Goal: Check status: Check status

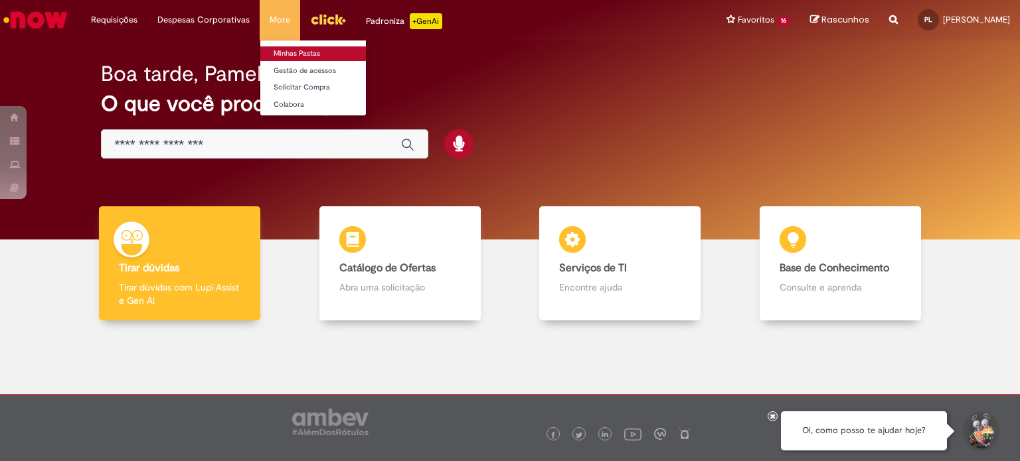
click at [285, 52] on link "Minhas Pastas" at bounding box center [333, 53] width 146 height 15
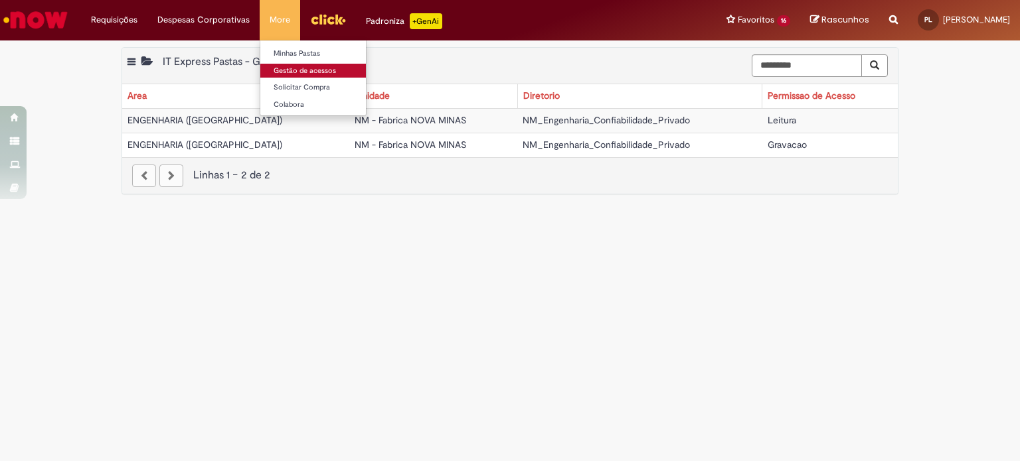
click at [290, 76] on link "Gestão de acessos" at bounding box center [333, 71] width 146 height 15
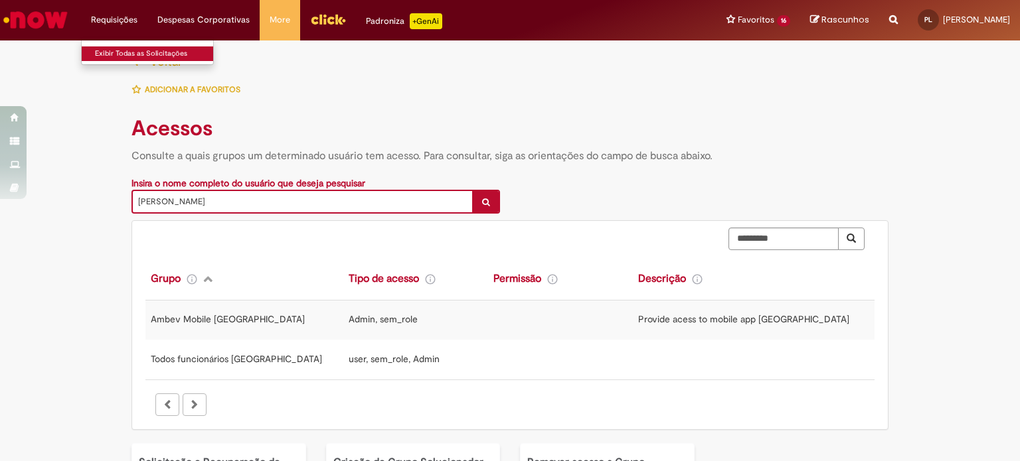
click at [127, 55] on link "Exibir Todas as Solicitações" at bounding box center [155, 53] width 146 height 15
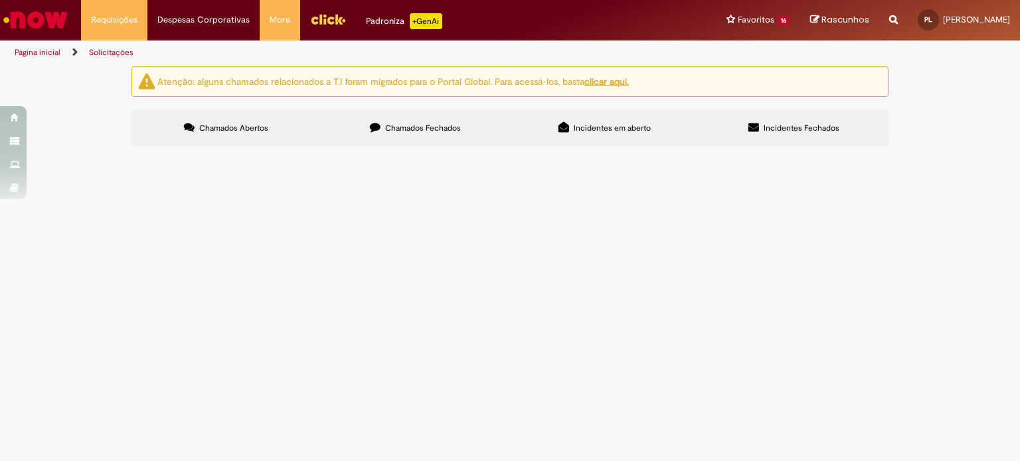
click at [0, 0] on button at bounding box center [0, 0] width 0 height 0
click at [410, 137] on label "Chamados Fechados" at bounding box center [415, 128] width 189 height 36
click at [0, 0] on span "Criação e Manutenção de Ofertas" at bounding box center [0, 0] width 0 height 0
click at [569, 135] on label "Incidentes em aberto" at bounding box center [604, 128] width 189 height 36
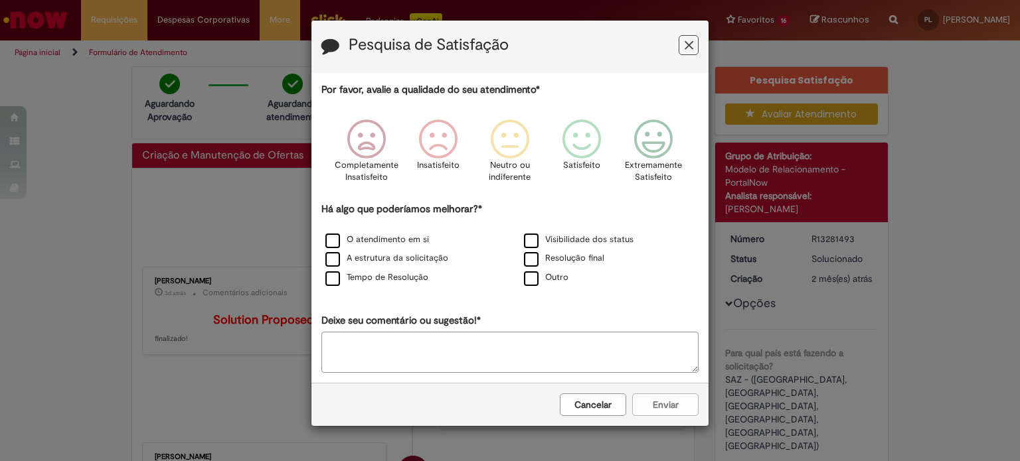
click at [690, 48] on icon "Feedback" at bounding box center [689, 46] width 9 height 14
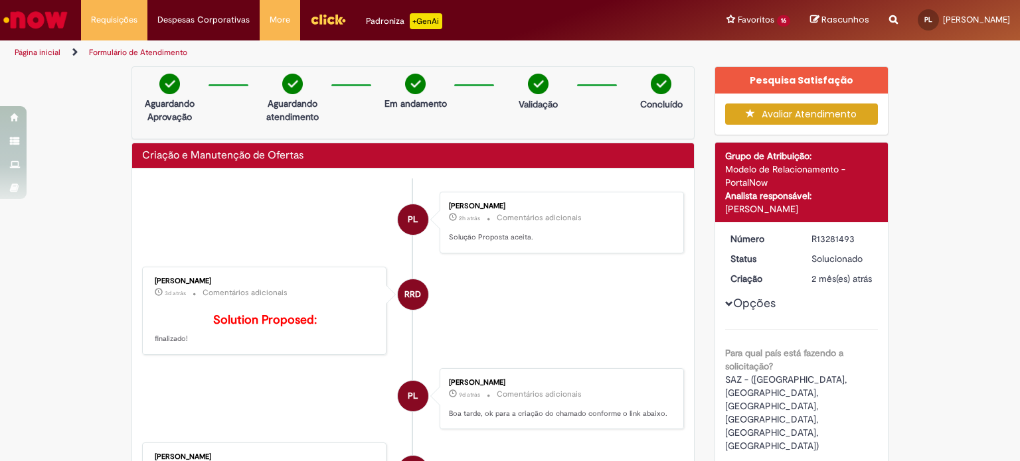
click at [32, 21] on img "Ir para a Homepage" at bounding box center [35, 20] width 68 height 27
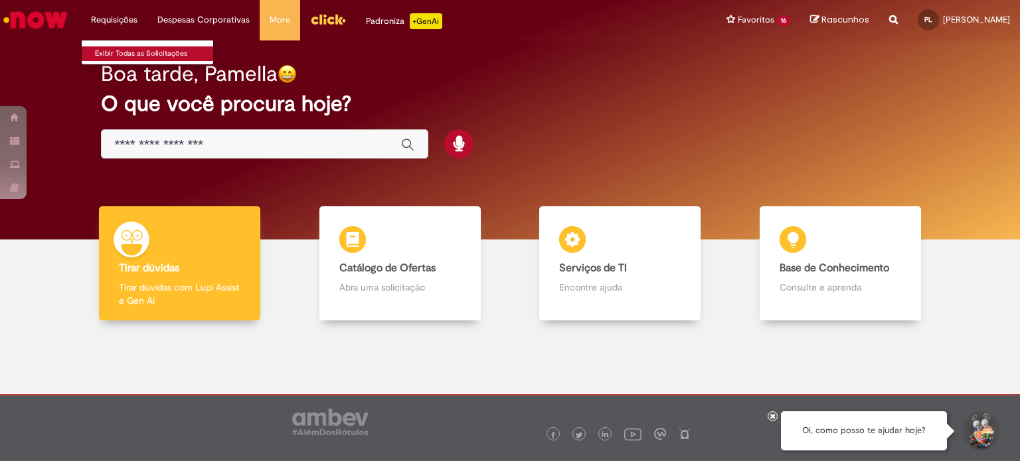
click at [114, 51] on link "Exibir Todas as Solicitações" at bounding box center [155, 53] width 146 height 15
